Goal: Information Seeking & Learning: Learn about a topic

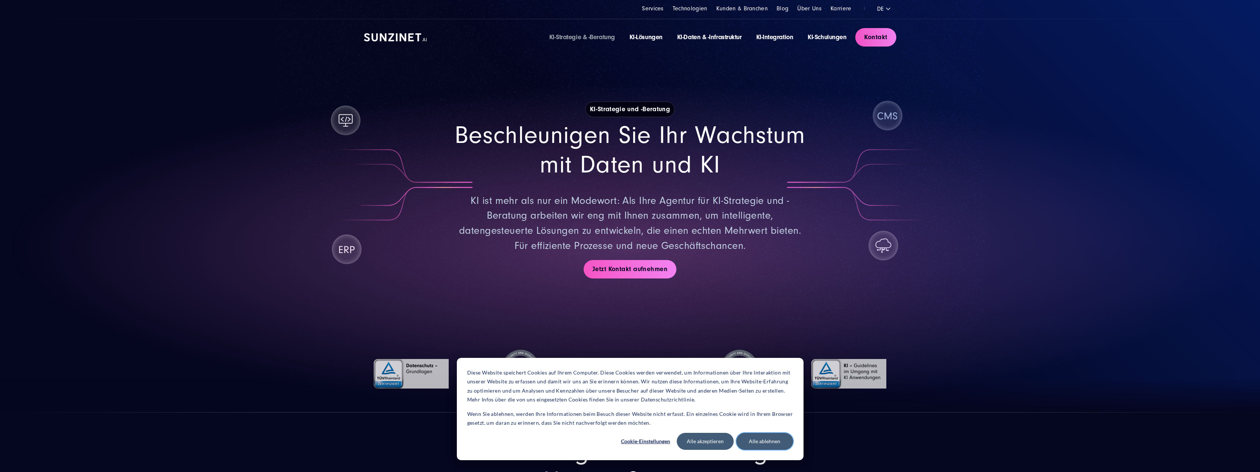
click at [771, 442] on button "Alle ablehnen" at bounding box center [764, 441] width 57 height 17
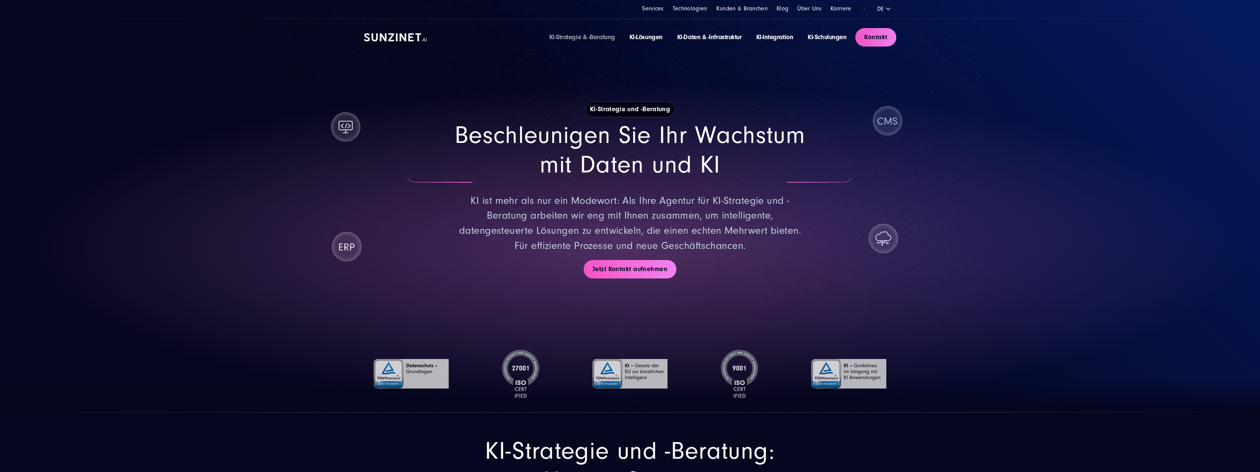
click at [391, 373] on img at bounding box center [411, 374] width 75 height 48
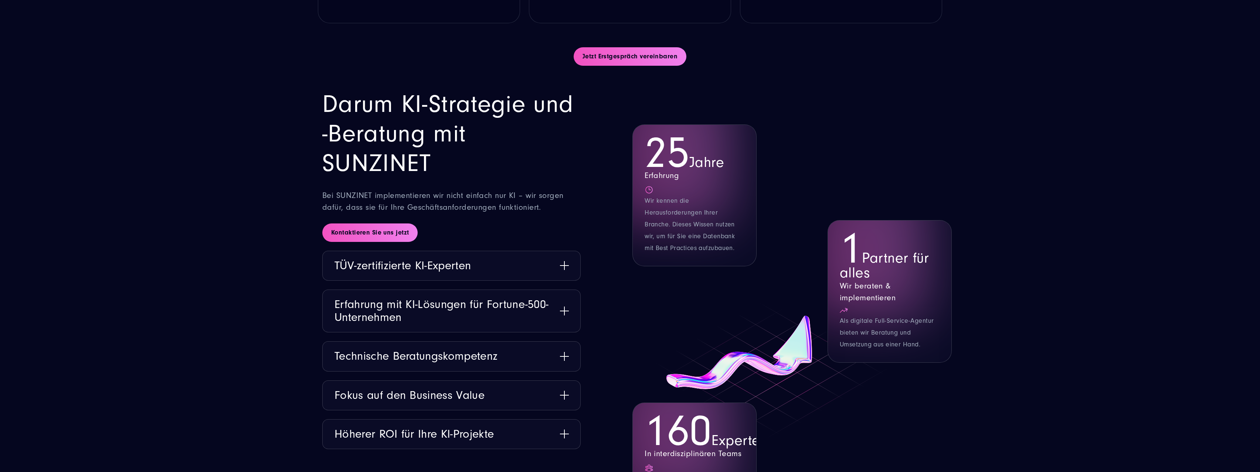
scroll to position [931, 0]
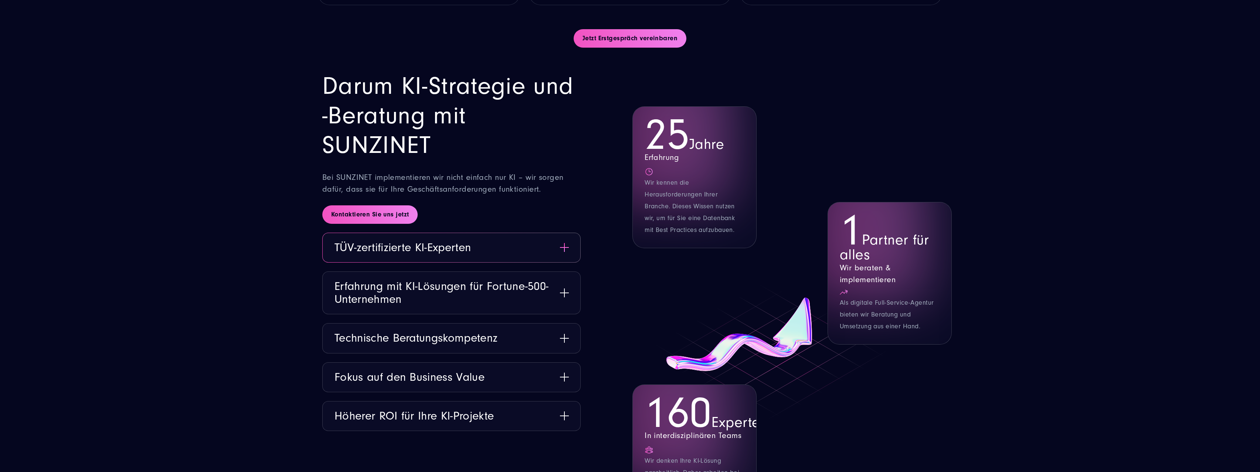
click at [563, 249] on button "TÜV-zertifizierte KI-Experten" at bounding box center [452, 247] width 258 height 29
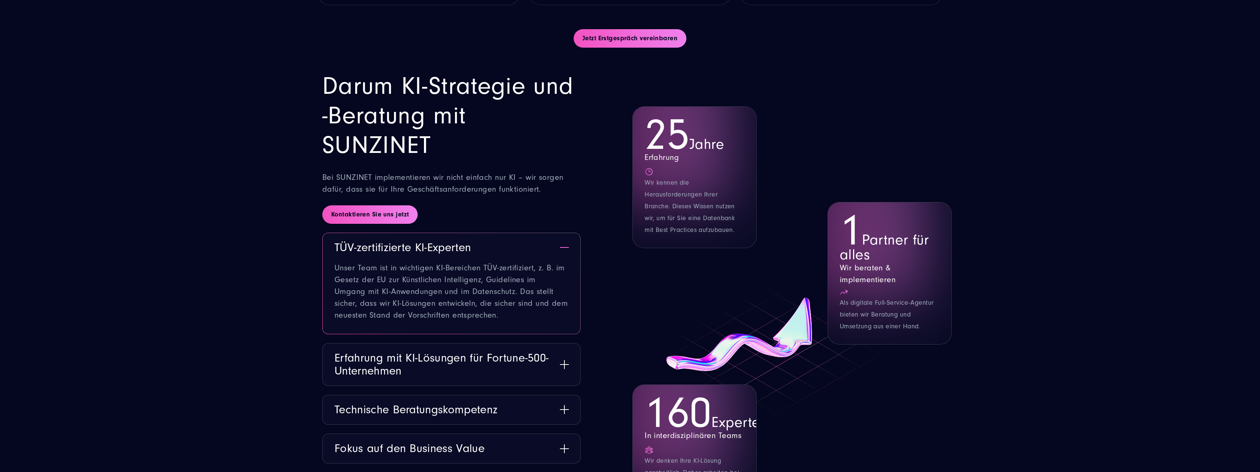
click at [561, 249] on button "TÜV-zertifizierte KI-Experten" at bounding box center [452, 247] width 258 height 29
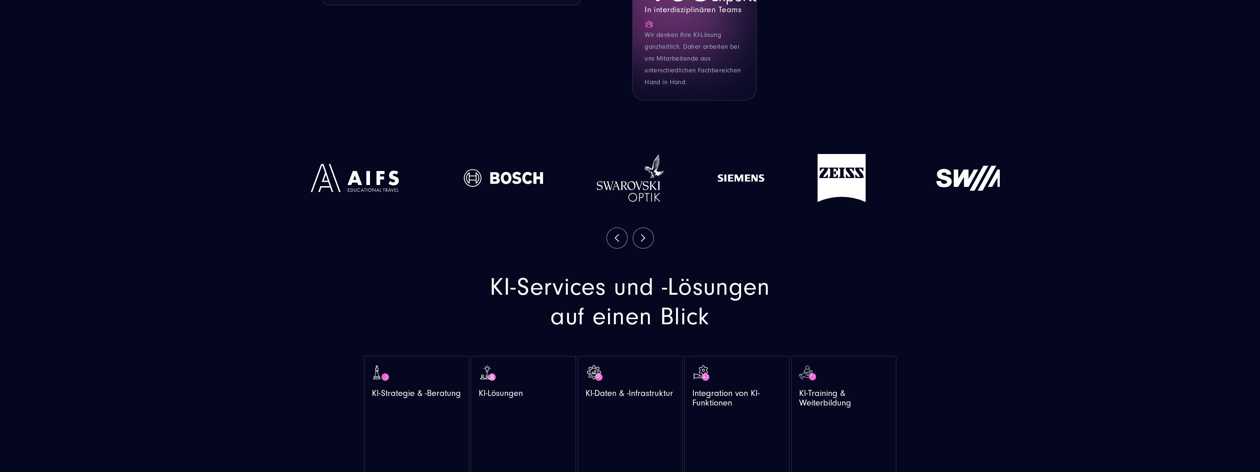
scroll to position [1375, 0]
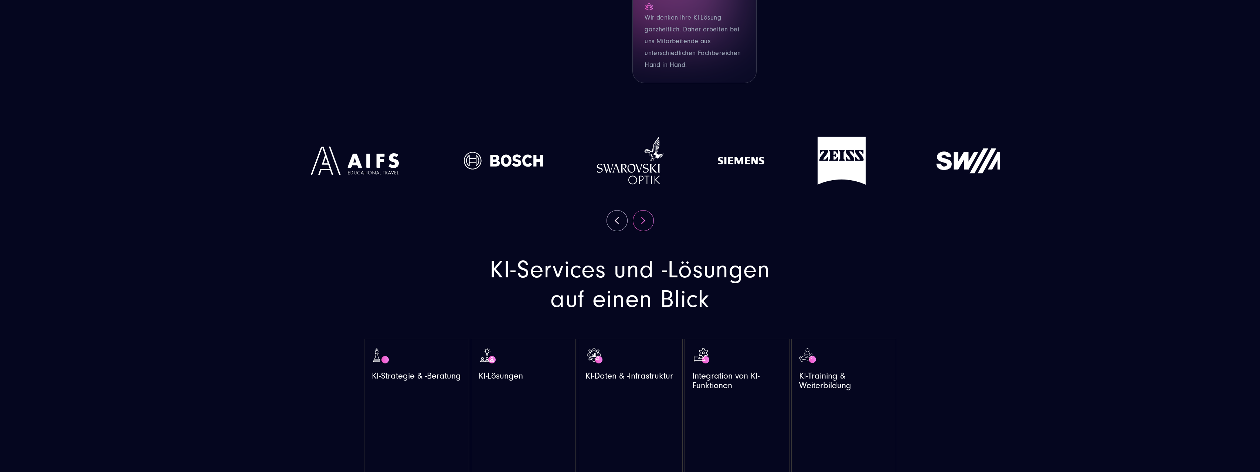
click at [644, 231] on button "Next" at bounding box center [643, 221] width 20 height 20
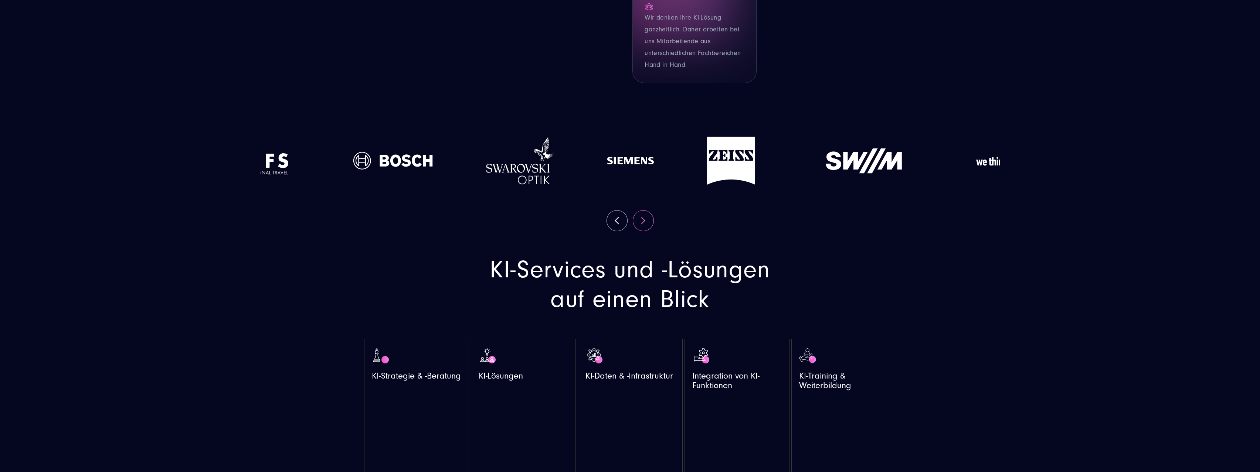
click at [644, 231] on button "Next" at bounding box center [643, 221] width 20 height 20
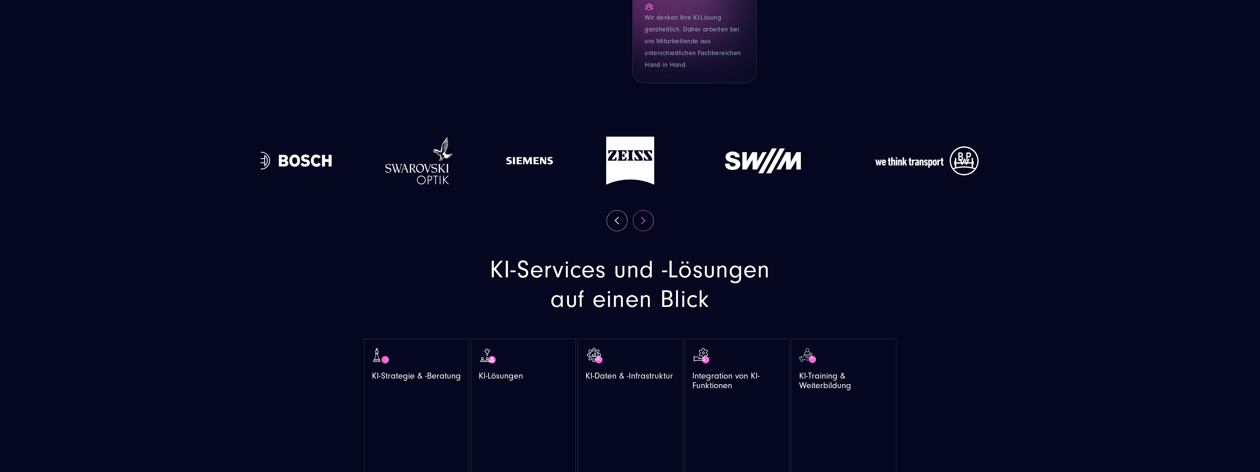
click at [644, 231] on button "Next" at bounding box center [643, 221] width 20 height 20
click at [610, 231] on button "Previous" at bounding box center [617, 221] width 20 height 20
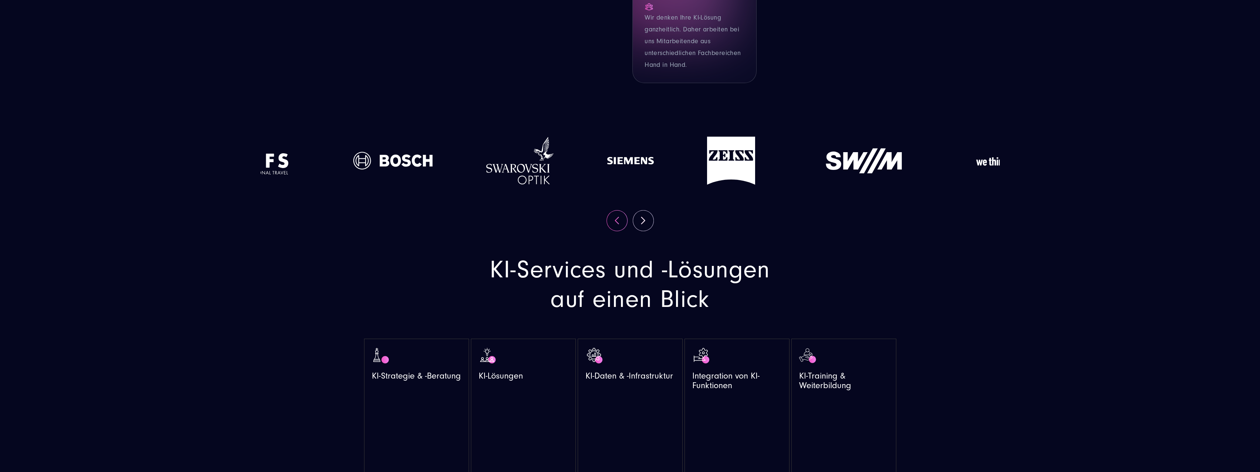
click at [610, 231] on button "Previous" at bounding box center [617, 221] width 20 height 20
click at [616, 231] on button "Previous" at bounding box center [617, 221] width 20 height 20
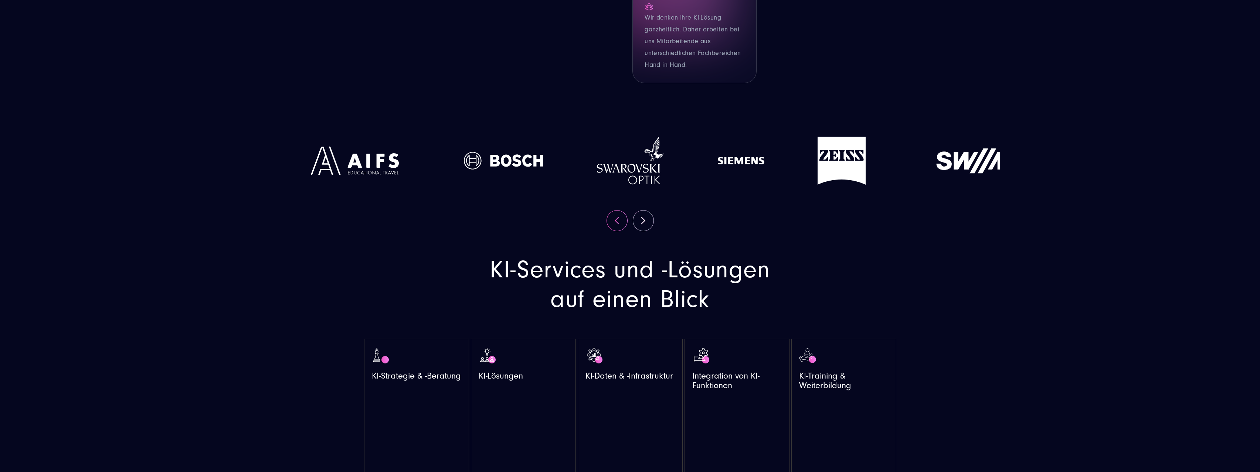
click at [616, 231] on button "Previous" at bounding box center [617, 221] width 20 height 20
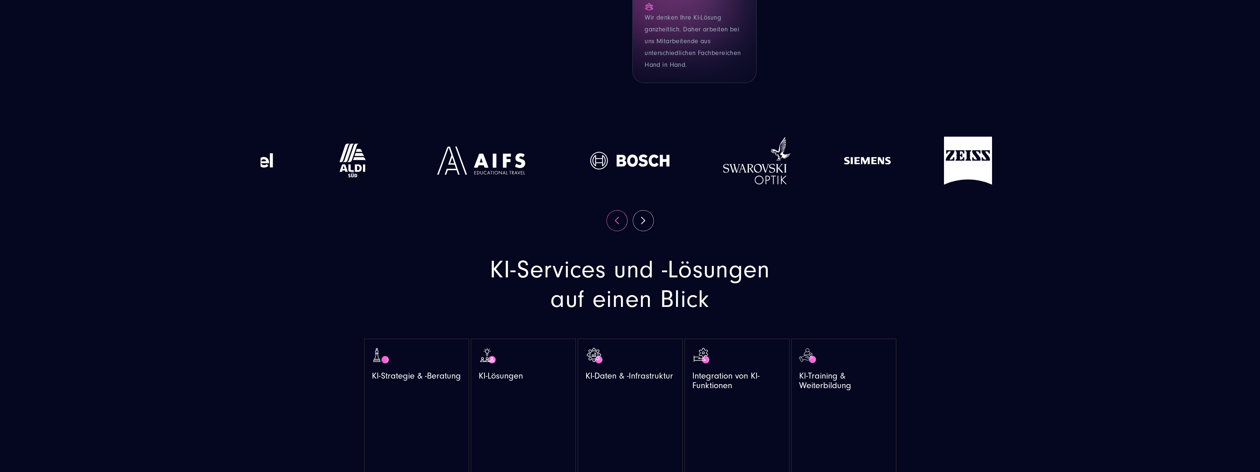
click at [614, 231] on button "Previous" at bounding box center [617, 221] width 20 height 20
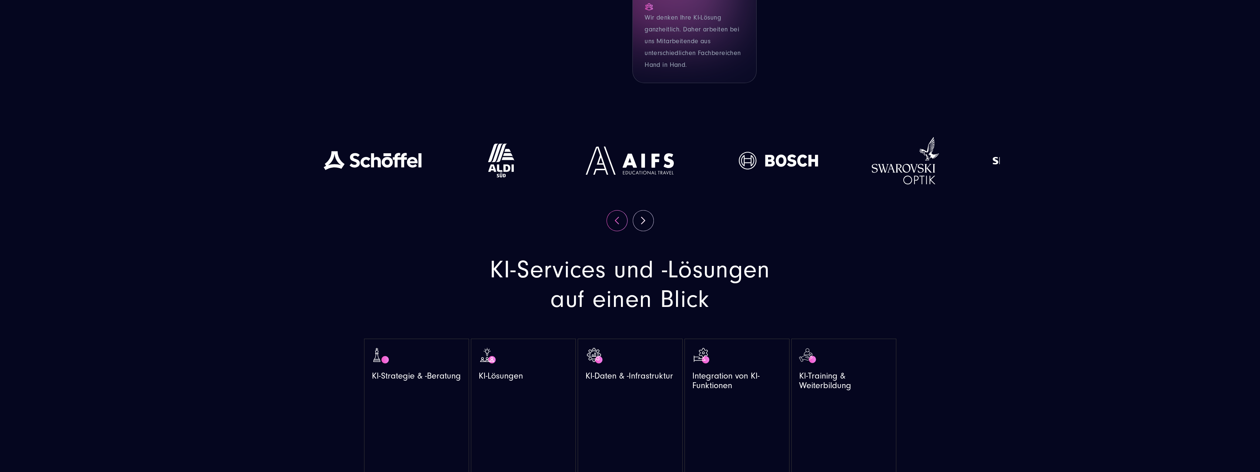
click at [614, 231] on button "Previous" at bounding box center [617, 221] width 20 height 20
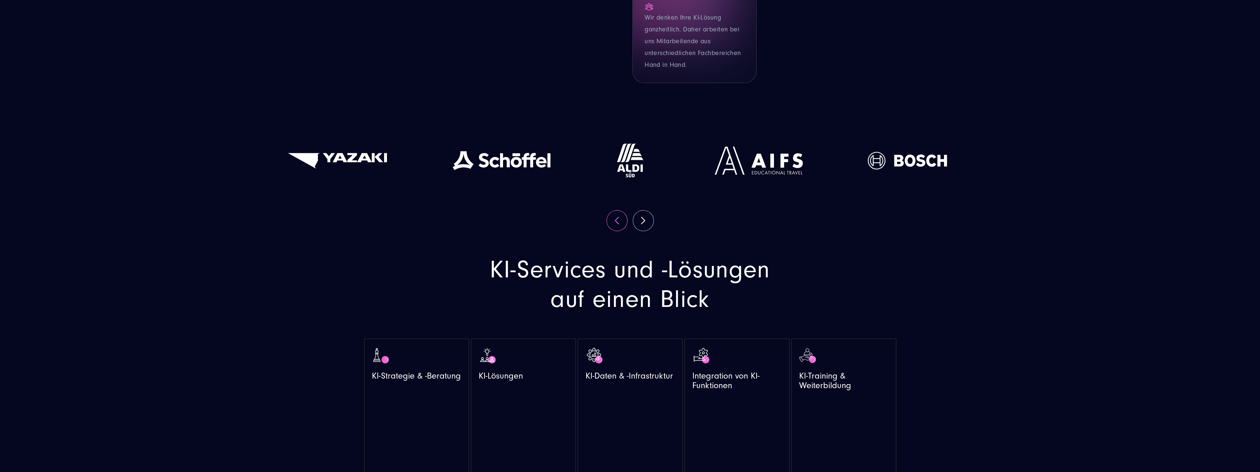
click at [614, 231] on button "Previous" at bounding box center [617, 221] width 20 height 20
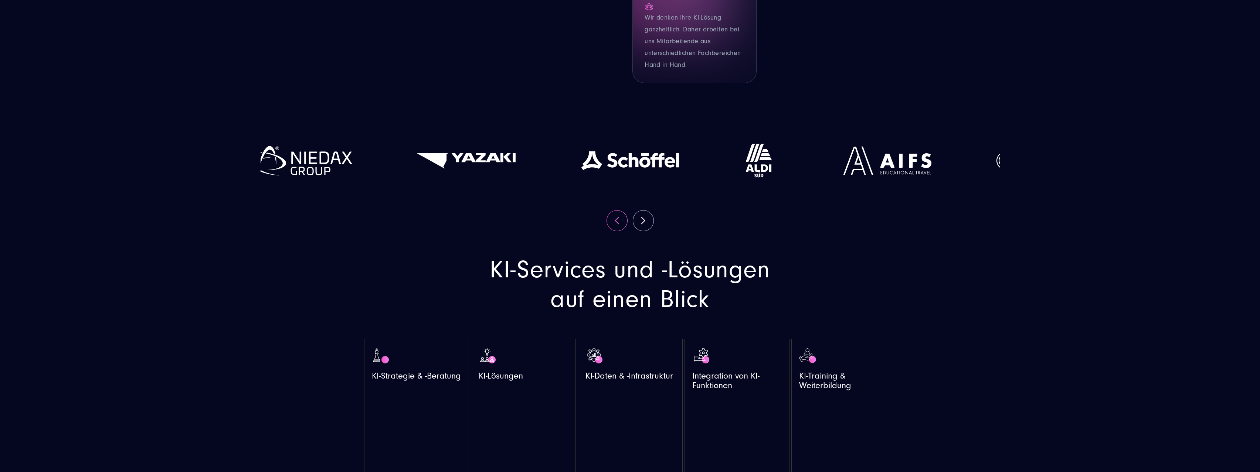
click at [614, 231] on button "Previous" at bounding box center [617, 221] width 20 height 20
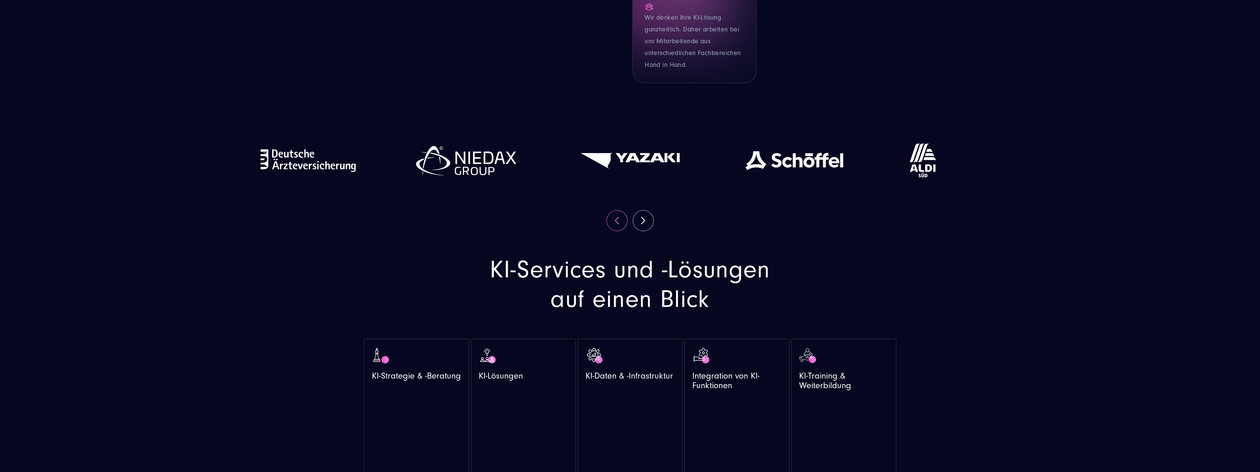
click at [614, 231] on button "Previous" at bounding box center [617, 221] width 20 height 20
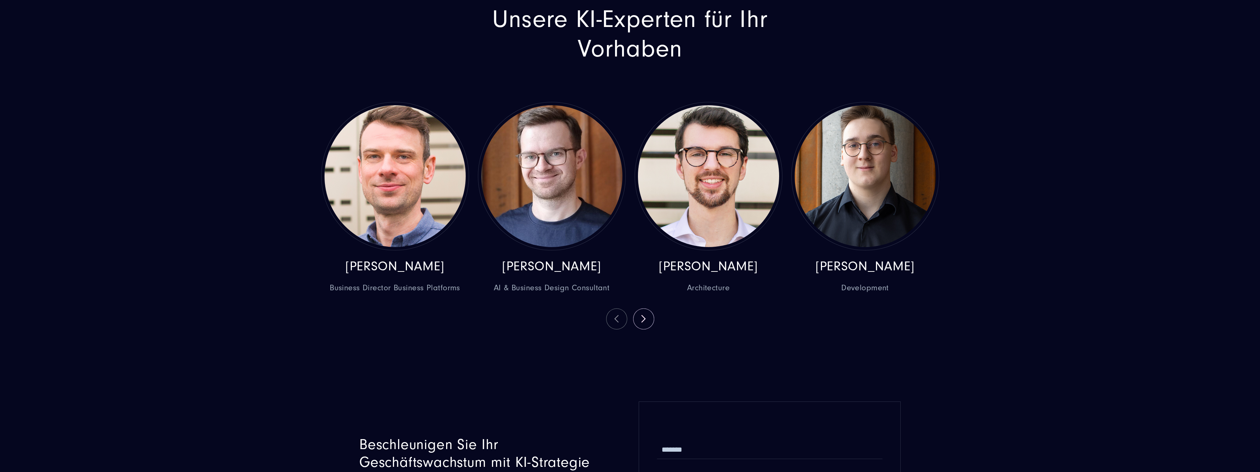
scroll to position [1951, 0]
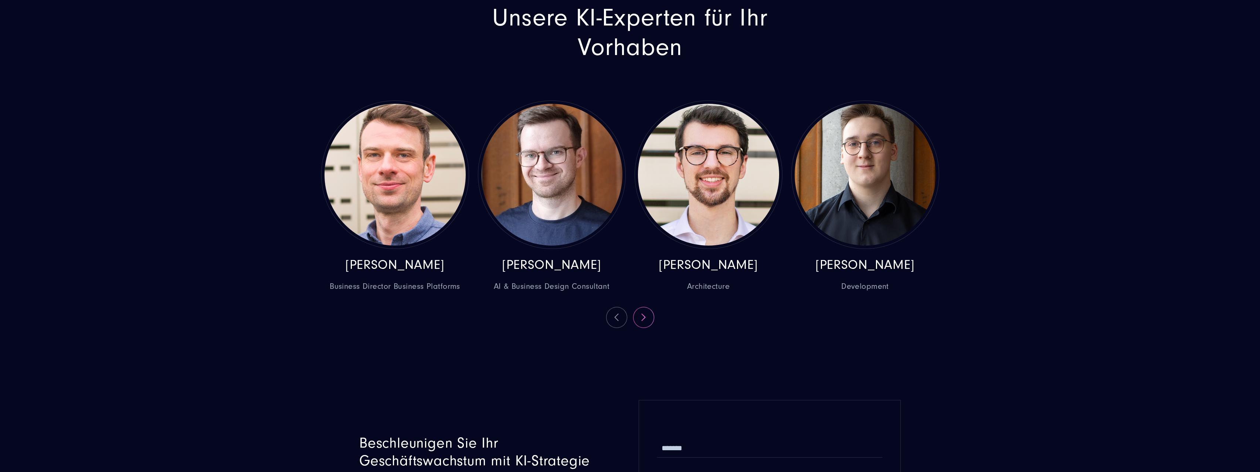
click at [643, 328] on button at bounding box center [643, 317] width 20 height 20
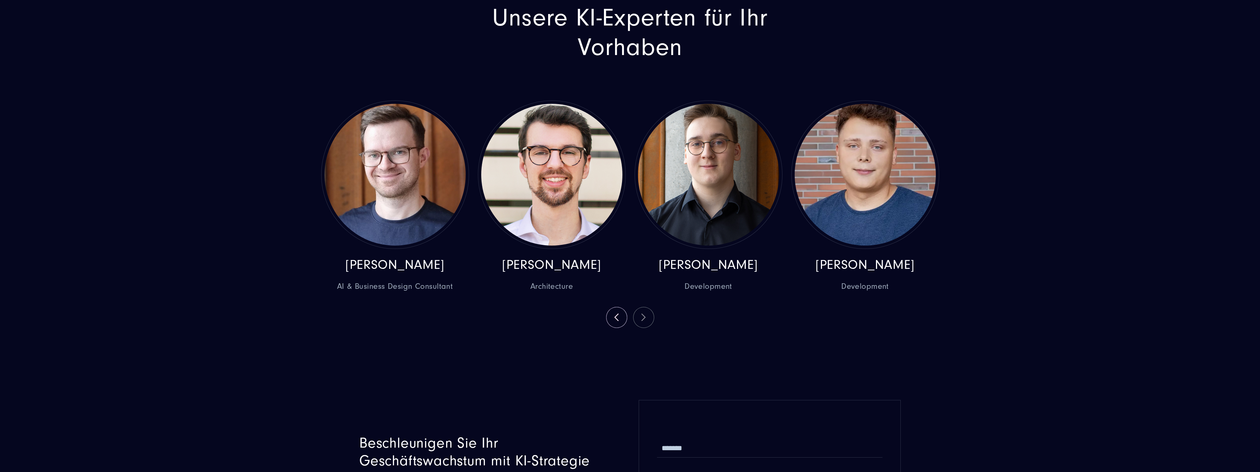
click at [643, 328] on div "[PERSON_NAME] Business Director Business Platforms [PERSON_NAME] AI & Business …" at bounding box center [630, 215] width 627 height 228
click at [612, 328] on button at bounding box center [616, 317] width 20 height 20
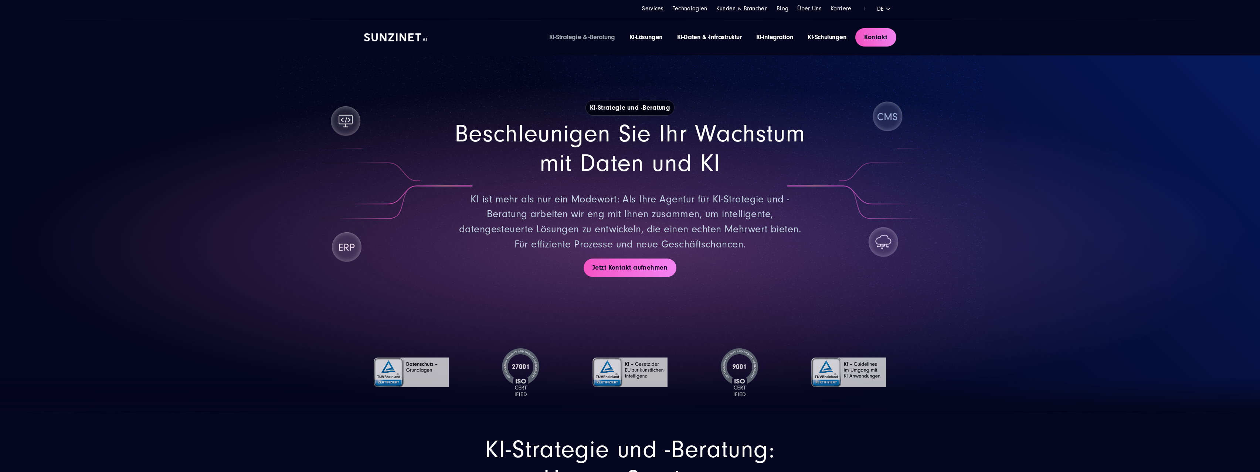
scroll to position [0, 0]
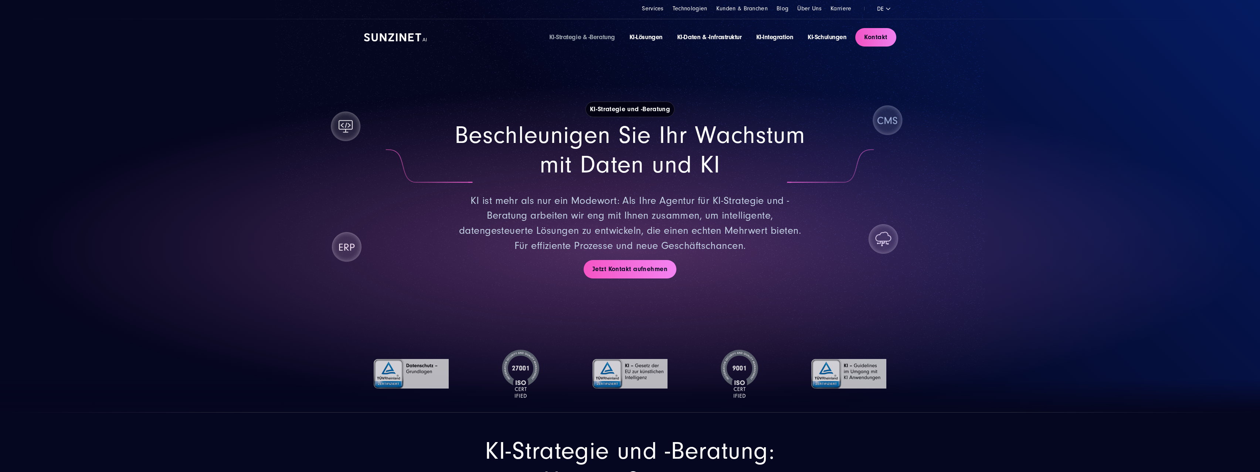
click at [619, 378] on img at bounding box center [629, 374] width 75 height 48
click at [349, 249] on div "KI-Strategie und -Beratung Beschleunigen Sie Ihr Wachstum mit Daten und KI KI i…" at bounding box center [630, 189] width 562 height 269
